Goal: Task Accomplishment & Management: Complete application form

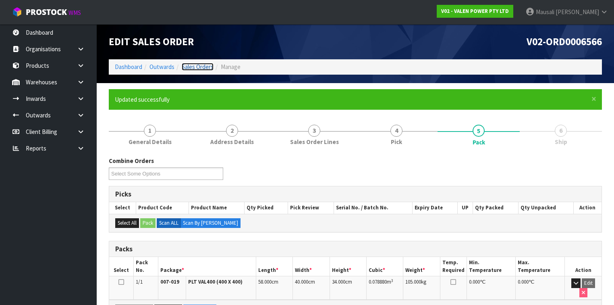
click at [195, 67] on link "Sales Orders" at bounding box center [198, 67] width 32 height 8
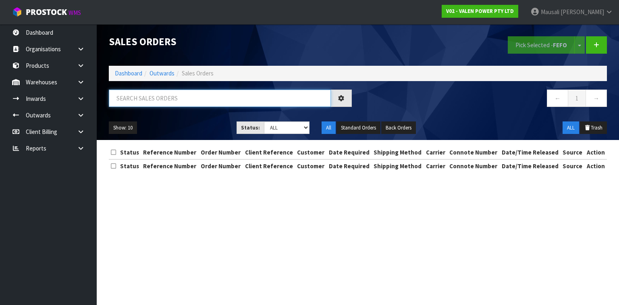
click at [134, 101] on input "text" at bounding box center [220, 97] width 222 height 17
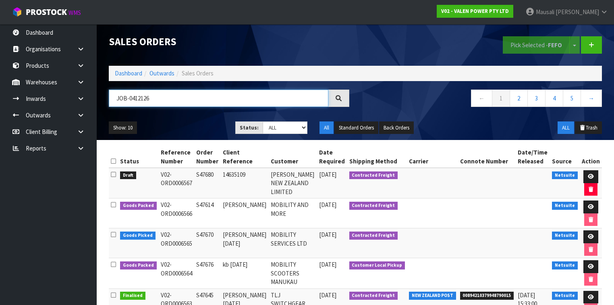
type input "JOB-0412126"
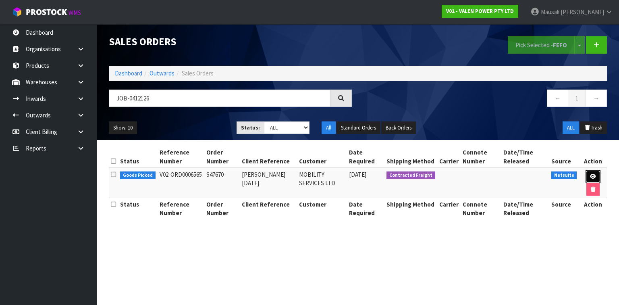
click at [591, 172] on link at bounding box center [592, 176] width 15 height 13
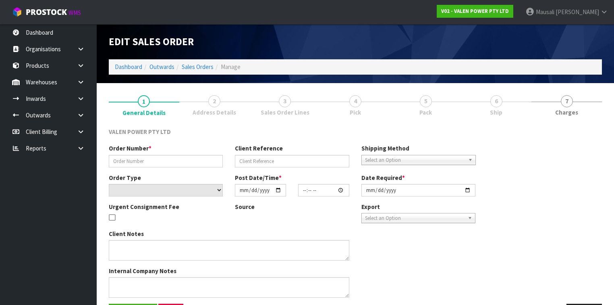
type input "S47670"
type input "[PERSON_NAME] [DATE]"
select select "number:0"
type input "[DATE]"
type input "15:15:07.000"
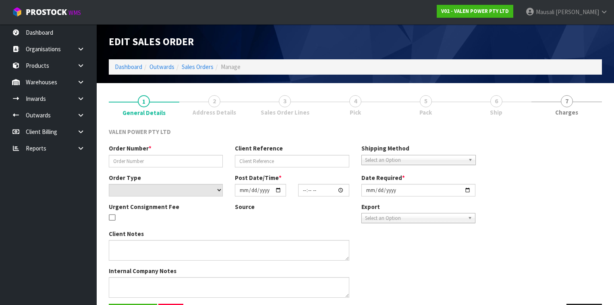
type input "[DATE]"
type textarea "REMOVED P-LOLLY"
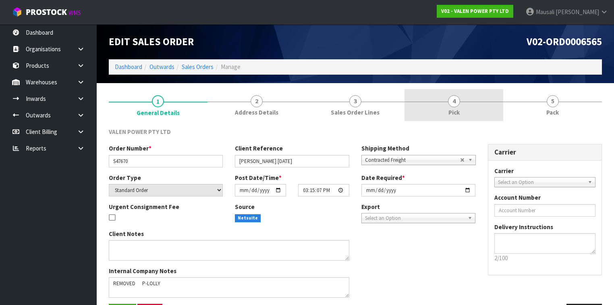
click at [457, 108] on span "Pick" at bounding box center [453, 112] width 11 height 8
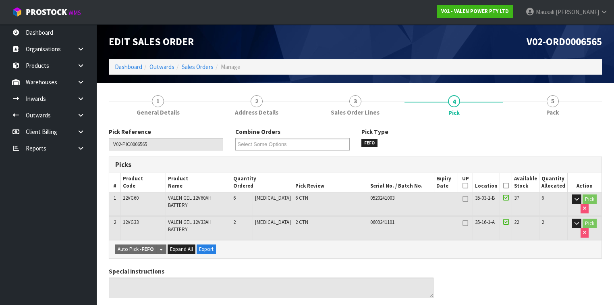
click at [508, 185] on icon at bounding box center [506, 185] width 6 height 0
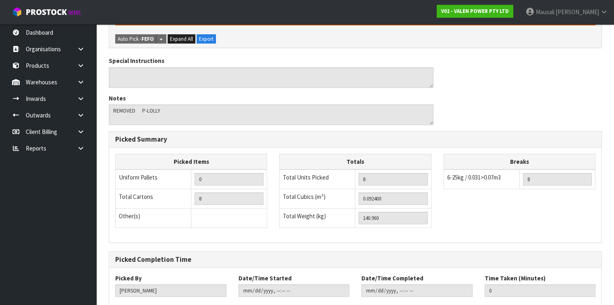
scroll to position [284, 0]
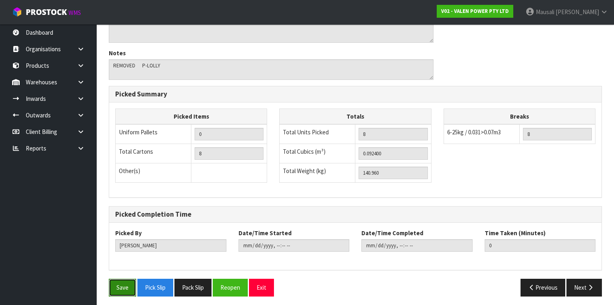
click at [127, 286] on button "Save" at bounding box center [122, 286] width 27 height 17
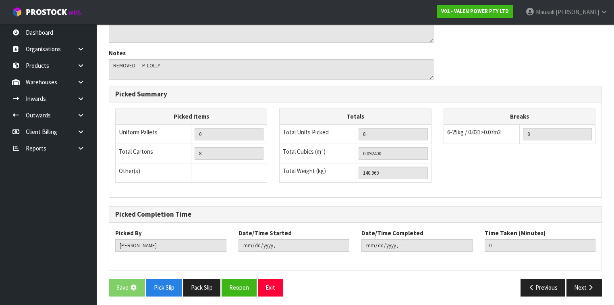
scroll to position [0, 0]
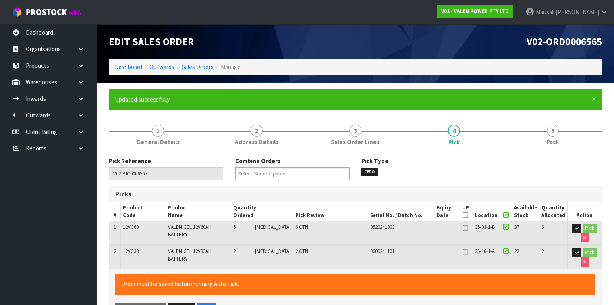
type input "[PERSON_NAME]"
type input "[DATE]T11:04:40"
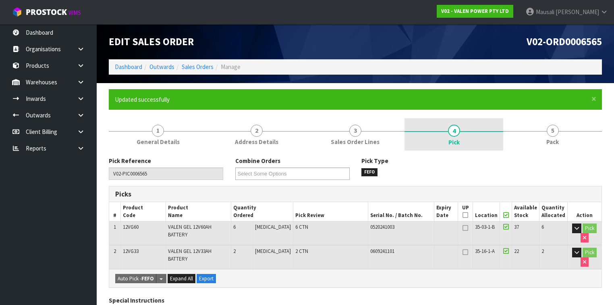
drag, startPoint x: 537, startPoint y: 141, endPoint x: 432, endPoint y: 142, distance: 104.4
click at [534, 140] on link "5 Pack" at bounding box center [552, 134] width 99 height 32
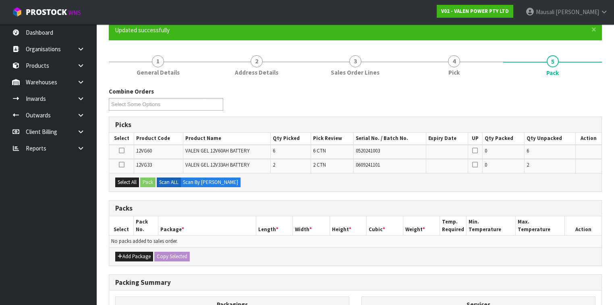
scroll to position [97, 0]
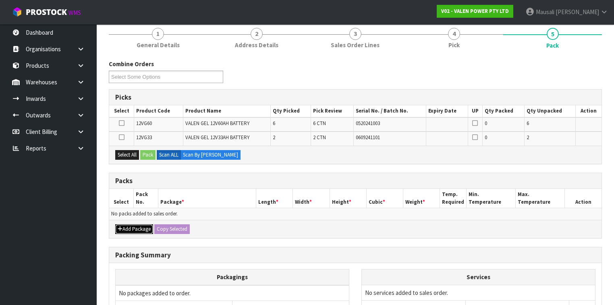
click at [133, 225] on button "Add Package" at bounding box center [134, 229] width 38 height 10
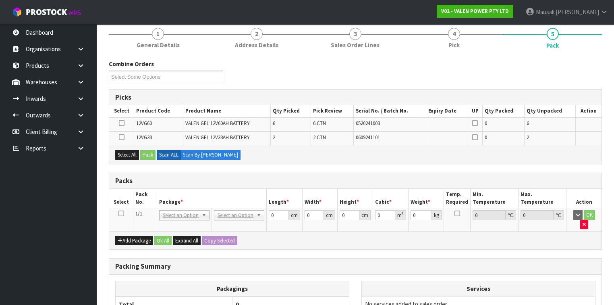
click at [118, 213] on icon at bounding box center [121, 213] width 6 height 0
drag, startPoint x: 131, startPoint y: 151, endPoint x: 145, endPoint y: 151, distance: 14.5
click at [135, 151] on button "Select All" at bounding box center [127, 155] width 24 height 10
click at [150, 150] on button "Pack" at bounding box center [147, 155] width 15 height 10
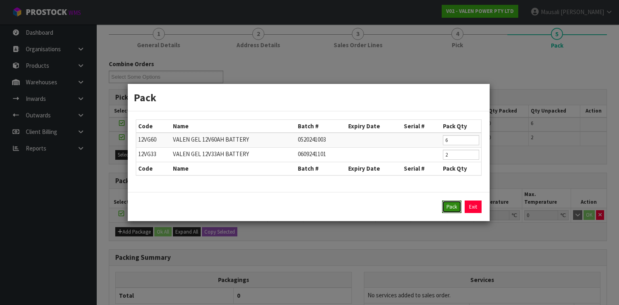
drag, startPoint x: 446, startPoint y: 204, endPoint x: 442, endPoint y: 201, distance: 5.5
click at [446, 202] on button "Pack" at bounding box center [451, 206] width 19 height 13
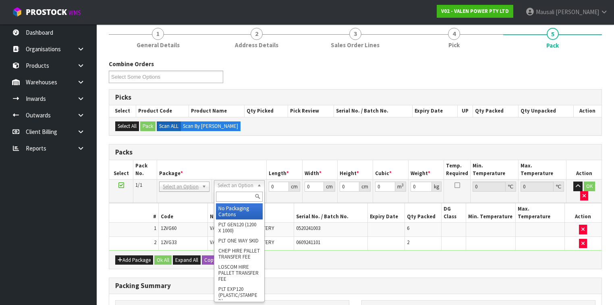
click at [239, 197] on input "text" at bounding box center [239, 196] width 46 height 10
type input "tu"
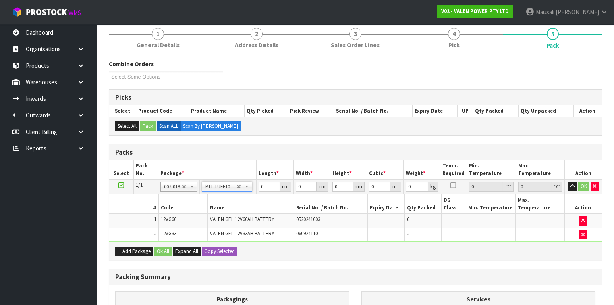
type input "100"
type input "45"
type input "148.96"
drag, startPoint x: 269, startPoint y: 186, endPoint x: 256, endPoint y: 188, distance: 13.1
click at [256, 188] on tr "1/1 NONE 007-001 007-002 007-004 007-009 007-013 007-014 007-015 007-017 007-01…" at bounding box center [355, 186] width 492 height 15
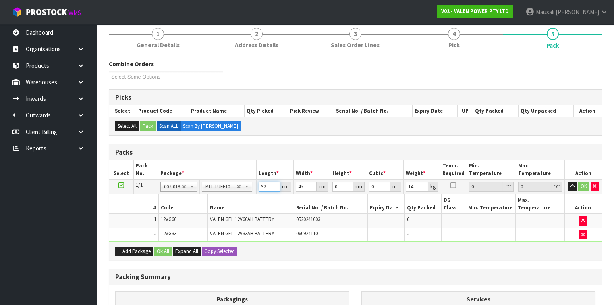
type input "92"
type input "47"
type input "6"
type input "0.025944"
type input "0"
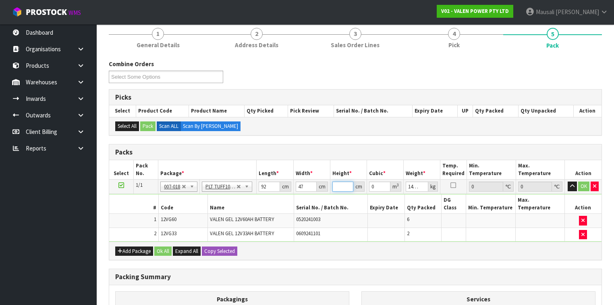
type input "5"
type input "0.02162"
type input "51"
type input "0.220524"
type input "51"
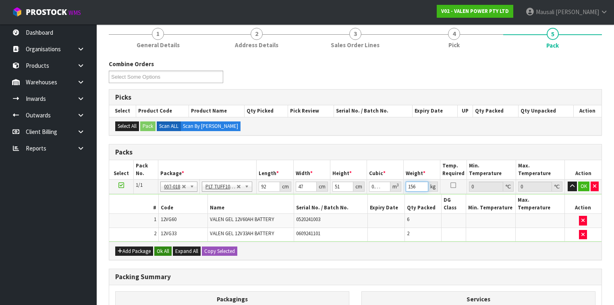
type input "156"
click at [161, 246] on button "Ok All" at bounding box center [162, 251] width 17 height 10
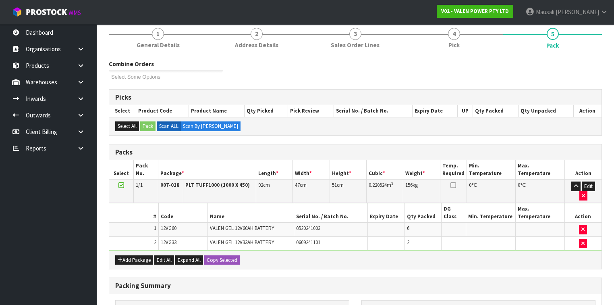
scroll to position [193, 0]
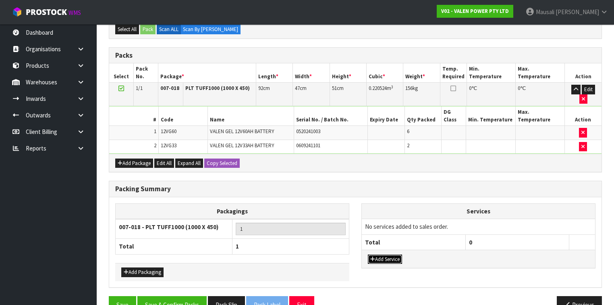
click at [378, 254] on button "Add Service" at bounding box center [385, 259] width 34 height 10
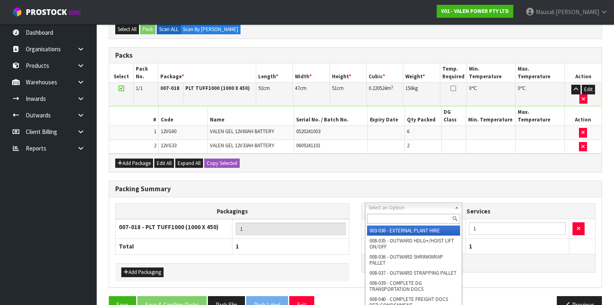
click at [384, 217] on input "text" at bounding box center [413, 219] width 93 height 10
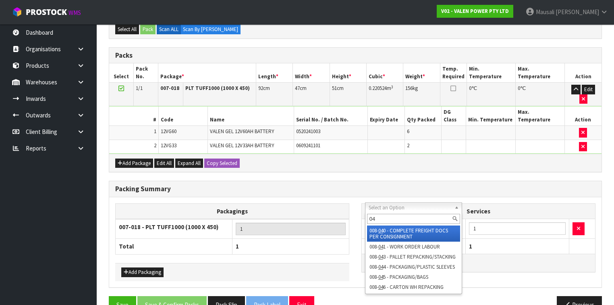
type input "040"
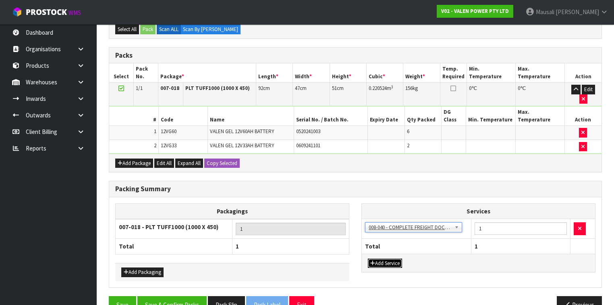
click at [381, 258] on button "Add Service" at bounding box center [385, 263] width 34 height 10
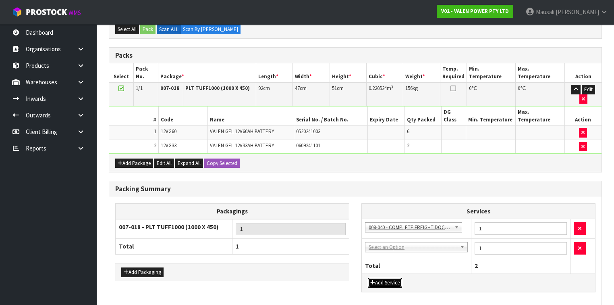
drag, startPoint x: 386, startPoint y: 224, endPoint x: 390, endPoint y: 234, distance: 10.1
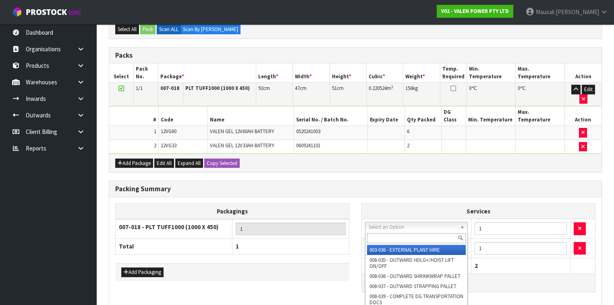
click at [390, 235] on input "text" at bounding box center [416, 238] width 99 height 10
type input "037"
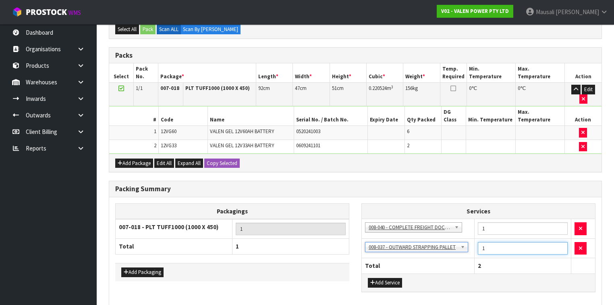
drag, startPoint x: 488, startPoint y: 230, endPoint x: 478, endPoint y: 233, distance: 10.4
click at [478, 242] on input "1" at bounding box center [522, 248] width 89 height 12
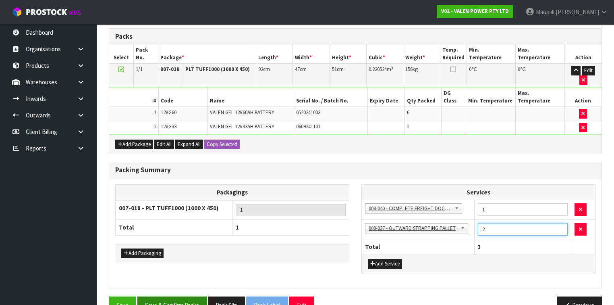
type input "2"
click at [177, 296] on button "Save & Confirm Packs" at bounding box center [171, 304] width 69 height 17
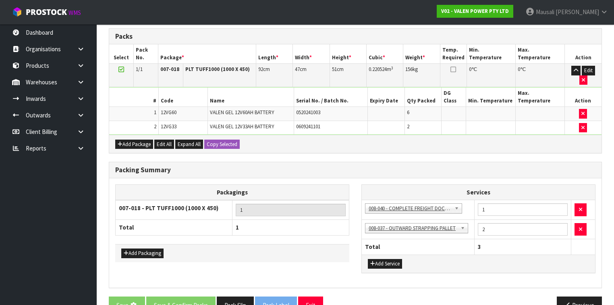
scroll to position [0, 0]
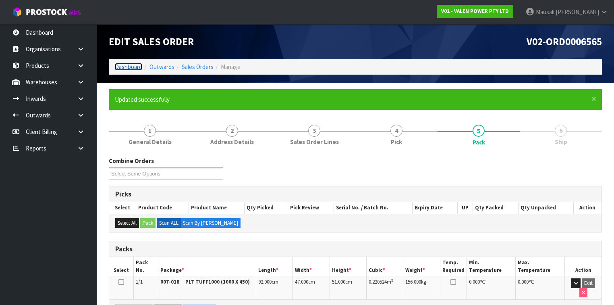
click at [127, 67] on link "Dashboard" at bounding box center [128, 67] width 27 height 8
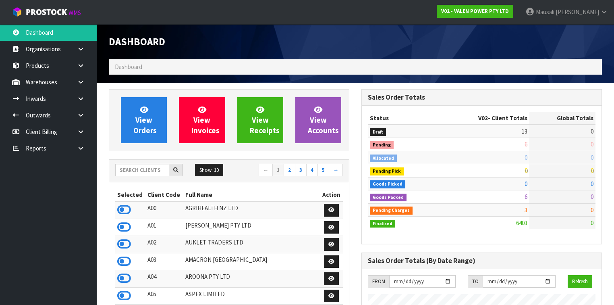
scroll to position [643, 253]
click at [136, 171] on input "text" at bounding box center [142, 170] width 54 height 12
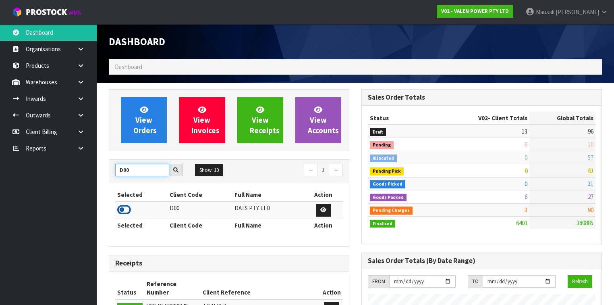
type input "D00"
click at [129, 208] on icon at bounding box center [124, 209] width 14 height 12
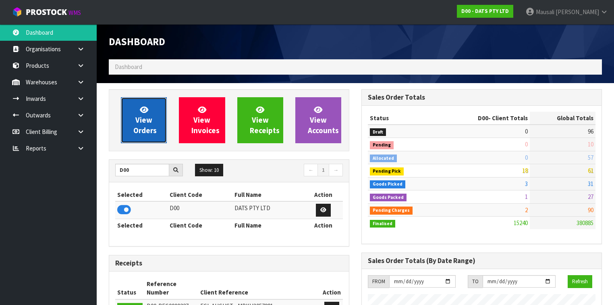
click at [151, 116] on span "View Orders" at bounding box center [144, 120] width 23 height 30
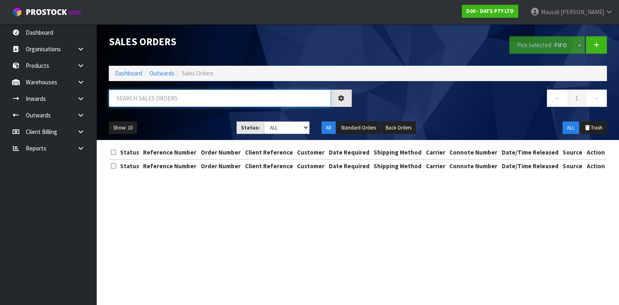
click at [135, 98] on input "text" at bounding box center [220, 97] width 222 height 17
type input "JOB-0412011"
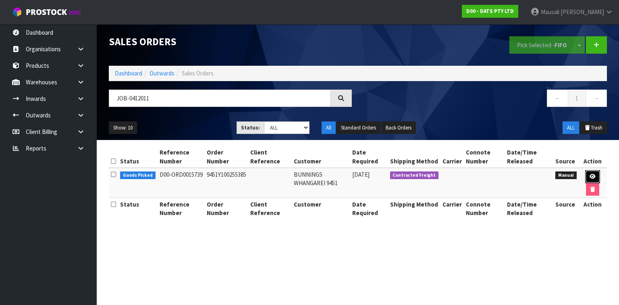
click at [593, 175] on icon at bounding box center [592, 176] width 6 height 5
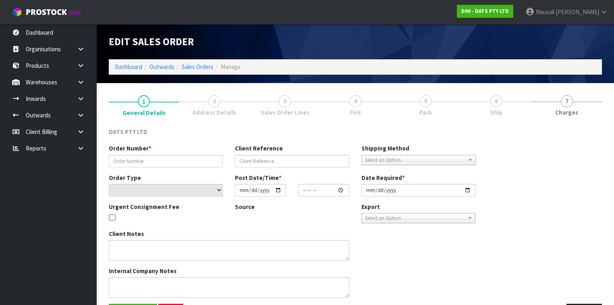
type input "9451Y100255385"
select select "number:0"
type input "[DATE]"
type input "09:21:00.000"
type input "[DATE]"
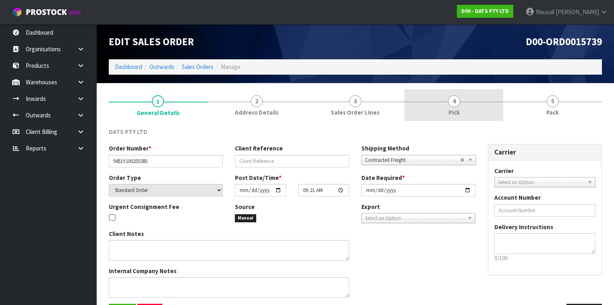
click at [441, 110] on link "4 Pick" at bounding box center [453, 105] width 99 height 32
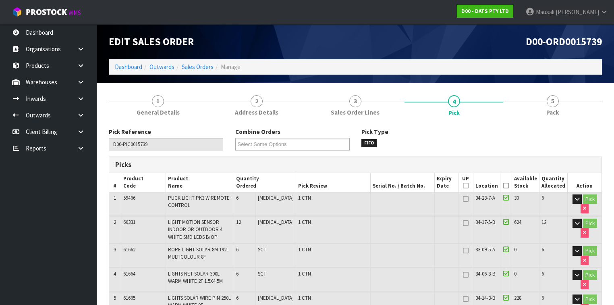
click at [508, 185] on icon at bounding box center [506, 185] width 6 height 0
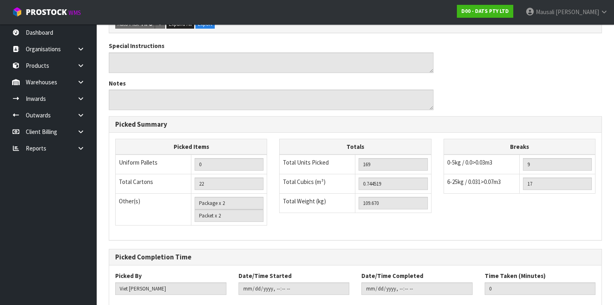
scroll to position [706, 0]
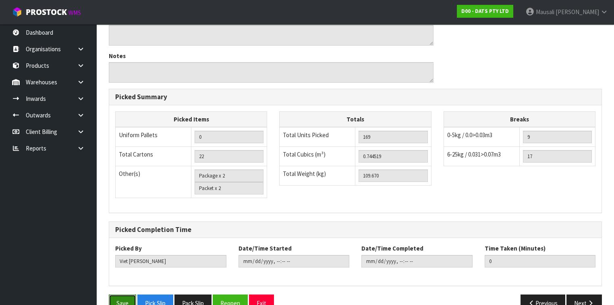
click at [118, 294] on button "Save" at bounding box center [122, 302] width 27 height 17
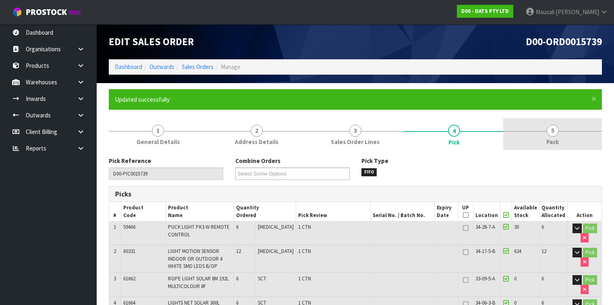
type input "[PERSON_NAME]"
type input "[DATE]T11:26:14"
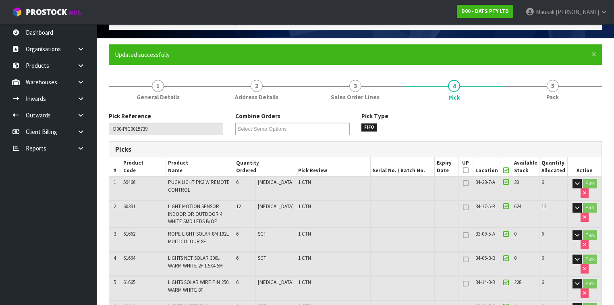
scroll to position [29, 0]
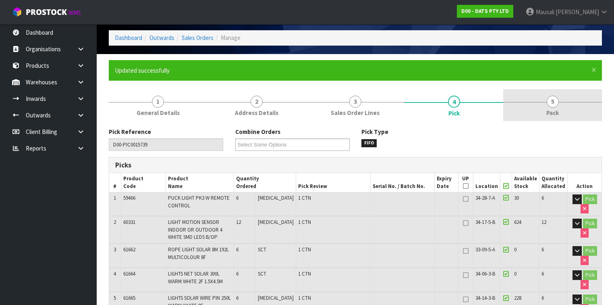
drag, startPoint x: 558, startPoint y: 103, endPoint x: 510, endPoint y: 110, distance: 49.2
click at [559, 103] on link "5 Pack" at bounding box center [552, 105] width 99 height 32
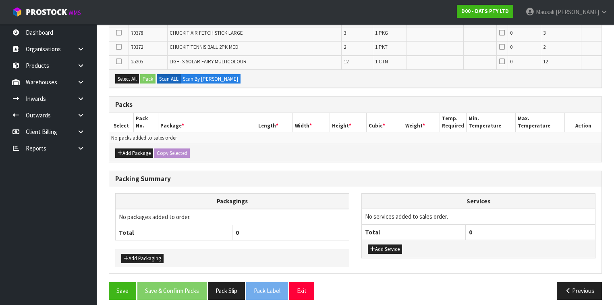
scroll to position [416, 0]
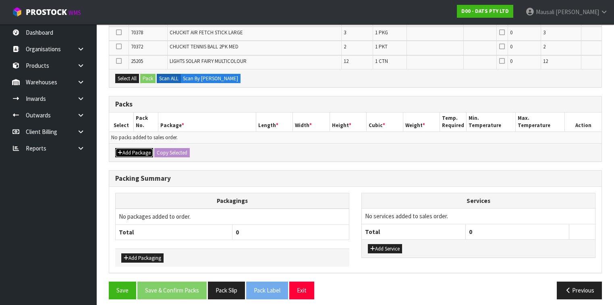
click at [136, 149] on button "Add Package" at bounding box center [134, 153] width 38 height 10
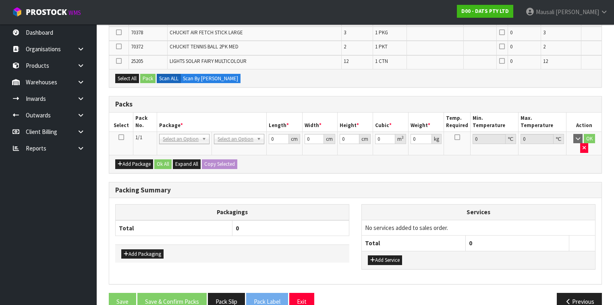
click at [123, 137] on icon at bounding box center [121, 137] width 6 height 0
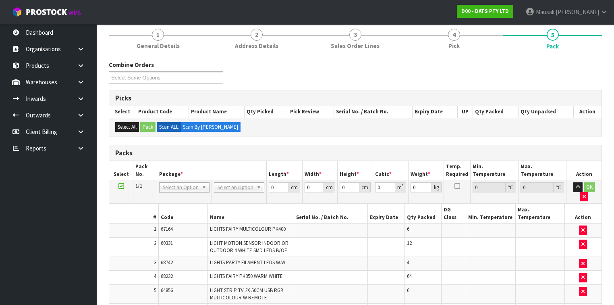
scroll to position [154, 0]
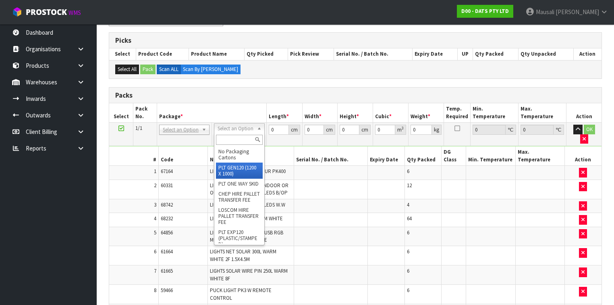
type input "120"
type input "100"
type input "109.67"
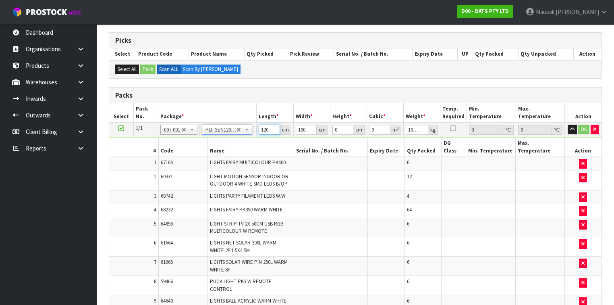
drag, startPoint x: 270, startPoint y: 127, endPoint x: 258, endPoint y: 132, distance: 13.0
click at [258, 132] on td "120 cm" at bounding box center [275, 129] width 37 height 15
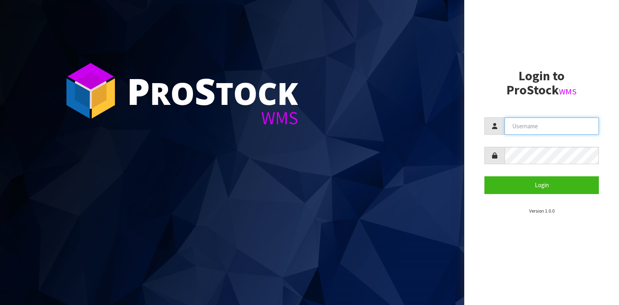
click at [529, 126] on input "text" at bounding box center [551, 125] width 94 height 17
type input "karlene"
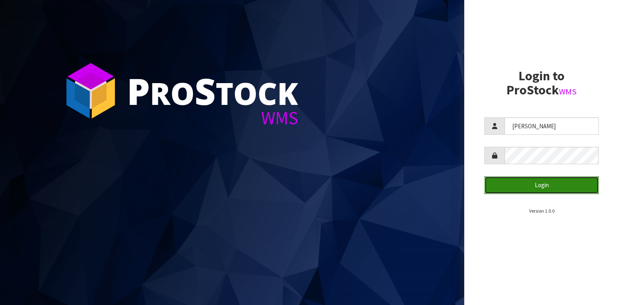
click at [543, 187] on button "Login" at bounding box center [541, 184] width 114 height 17
